Goal: Find specific fact: Find specific fact

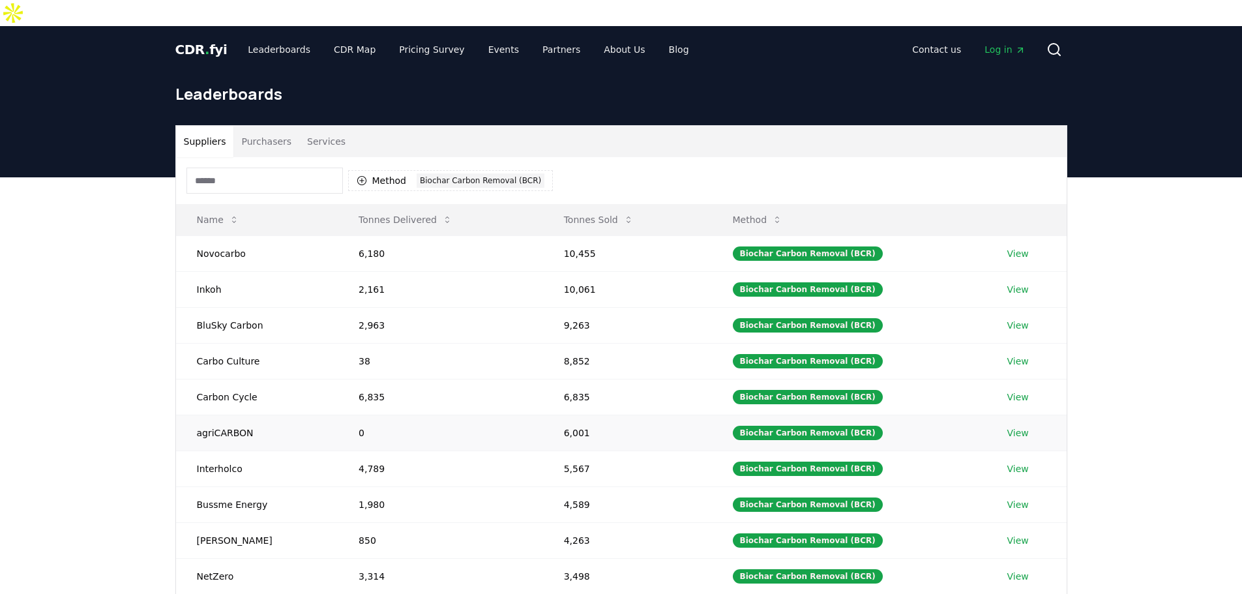
scroll to position [65, 0]
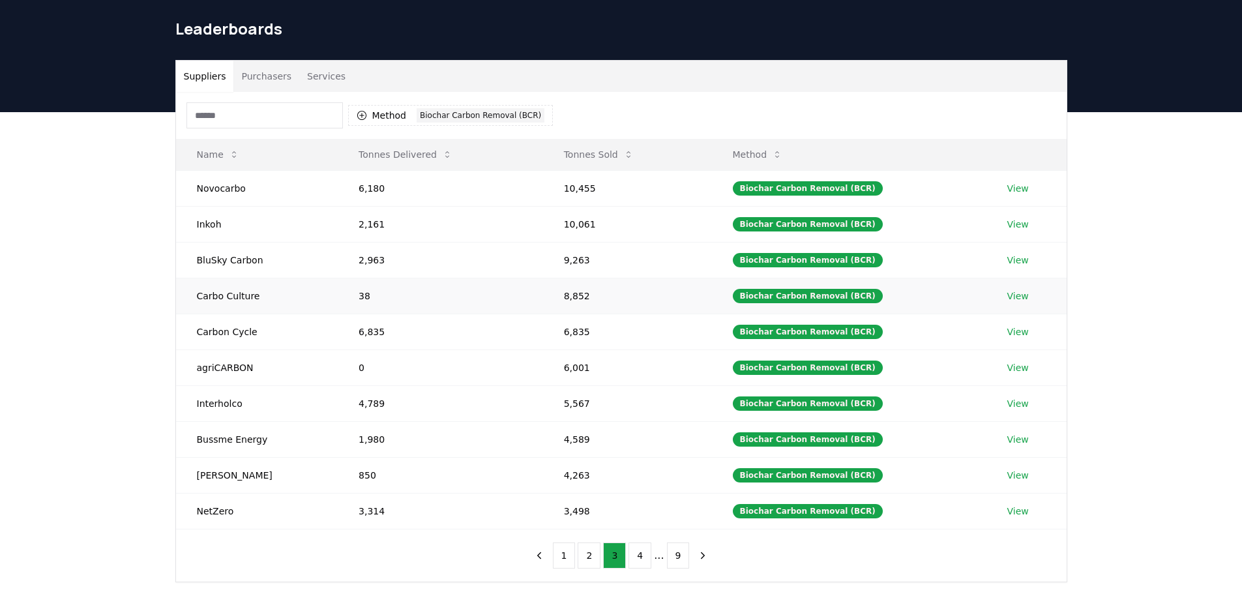
click at [223, 278] on td "Carbo Culture" at bounding box center [257, 296] width 162 height 36
click at [202, 278] on td "Carbo Culture" at bounding box center [257, 296] width 162 height 36
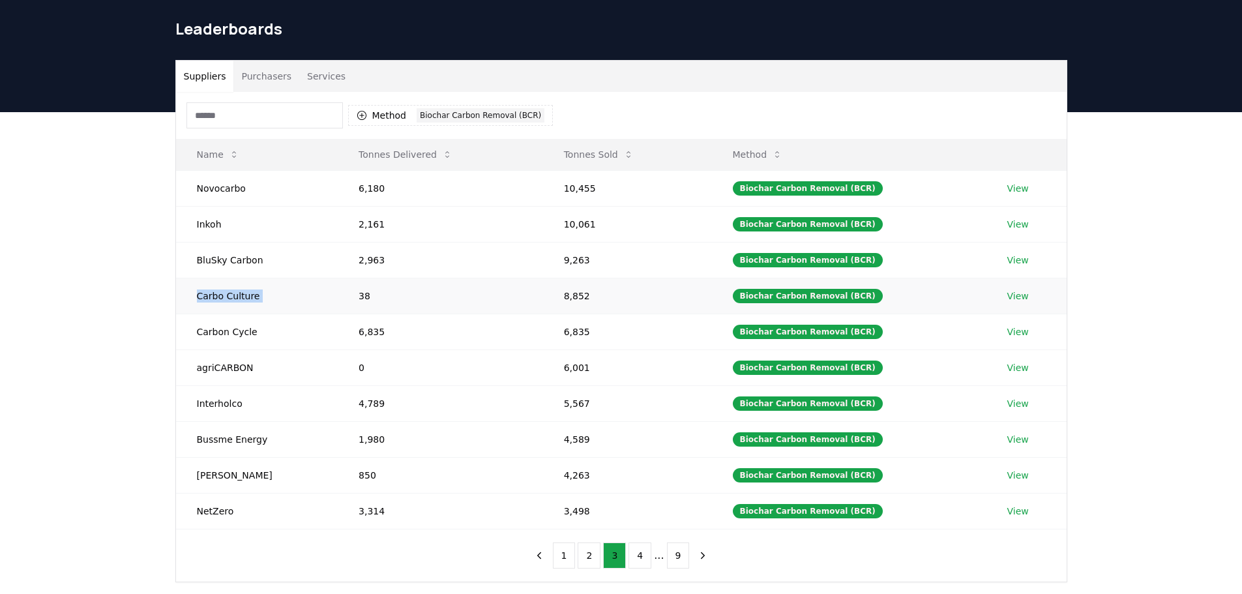
copy td "Carbo Culture"
click at [209, 314] on td "Carbon Cycle" at bounding box center [257, 332] width 162 height 36
copy td "Carbon Cycle"
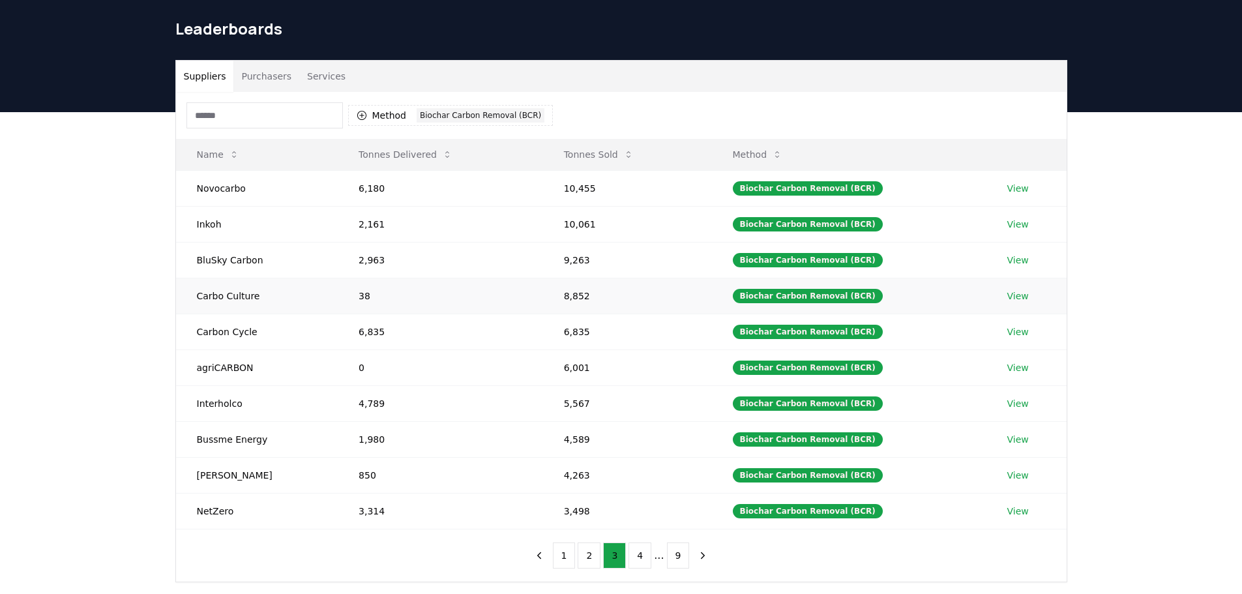
click at [351, 278] on td "38" at bounding box center [440, 296] width 205 height 36
copy td "38"
click at [574, 278] on td "8,852" at bounding box center [627, 296] width 169 height 36
